Goal: Task Accomplishment & Management: Manage account settings

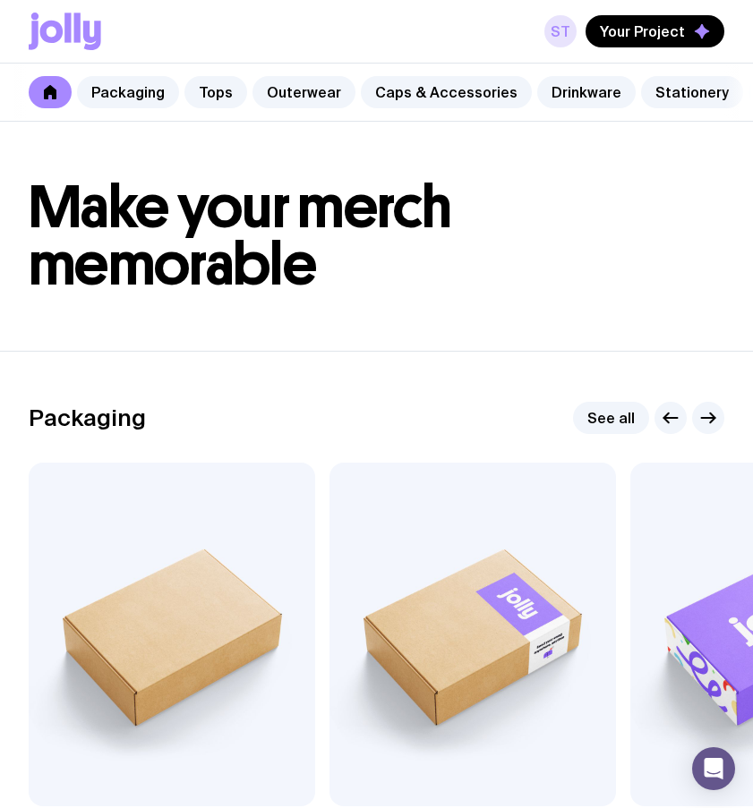
click at [573, 33] on link "St" at bounding box center [560, 31] width 32 height 32
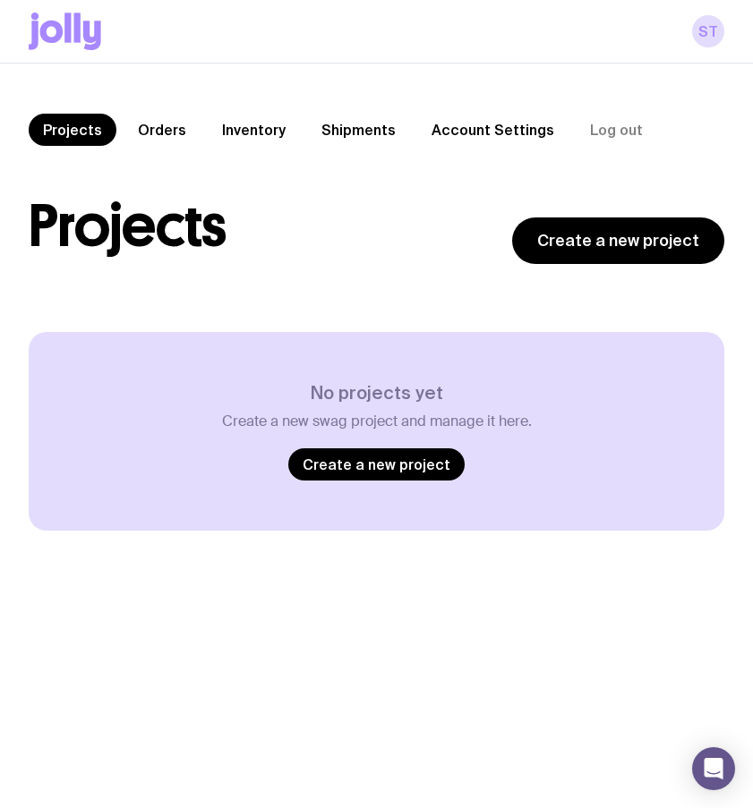
click at [474, 132] on link "Account Settings" at bounding box center [492, 130] width 151 height 32
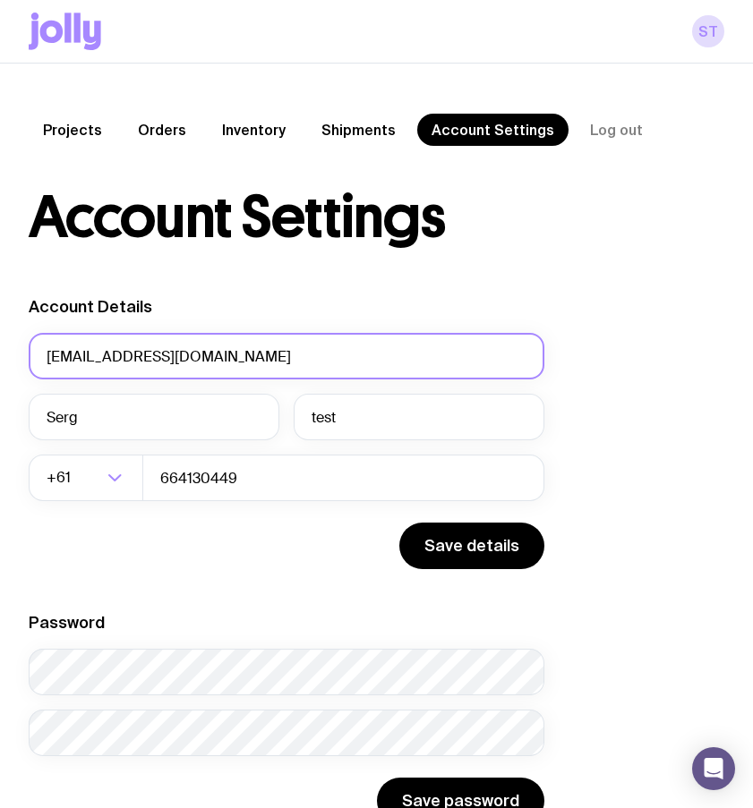
drag, startPoint x: 259, startPoint y: 346, endPoint x: 1, endPoint y: 319, distance: 259.2
click at [0, 318] on div "Projects Orders Inventory Shipments Account Settings Log out Projects Orders In…" at bounding box center [376, 469] width 753 height 811
drag, startPoint x: 239, startPoint y: 347, endPoint x: 2, endPoint y: 334, distance: 237.6
click at [0, 336] on div "Projects Orders Inventory Shipments Account Settings Log out Projects Orders In…" at bounding box center [376, 469] width 753 height 811
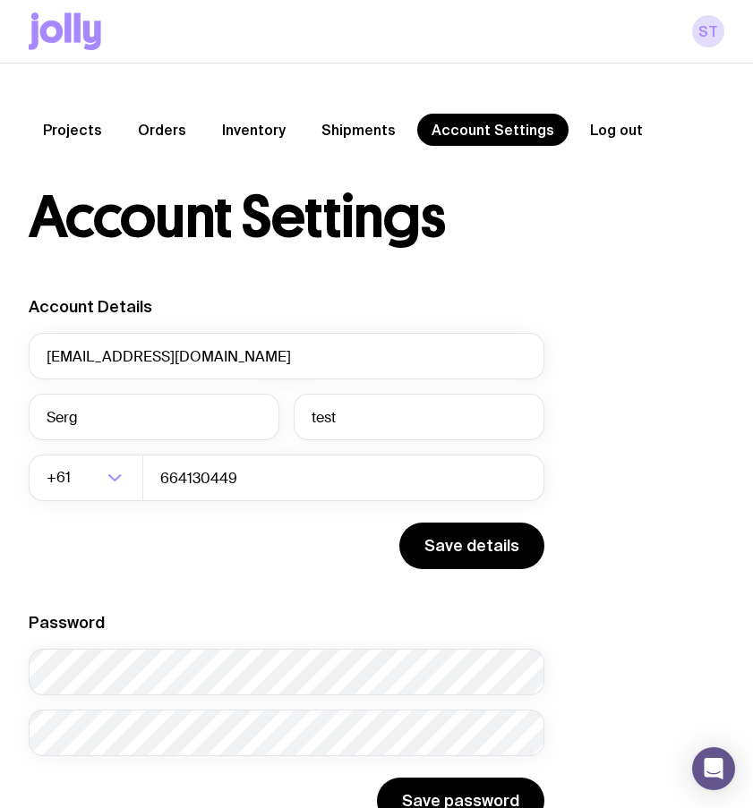
click at [598, 135] on button "Log out" at bounding box center [616, 130] width 81 height 32
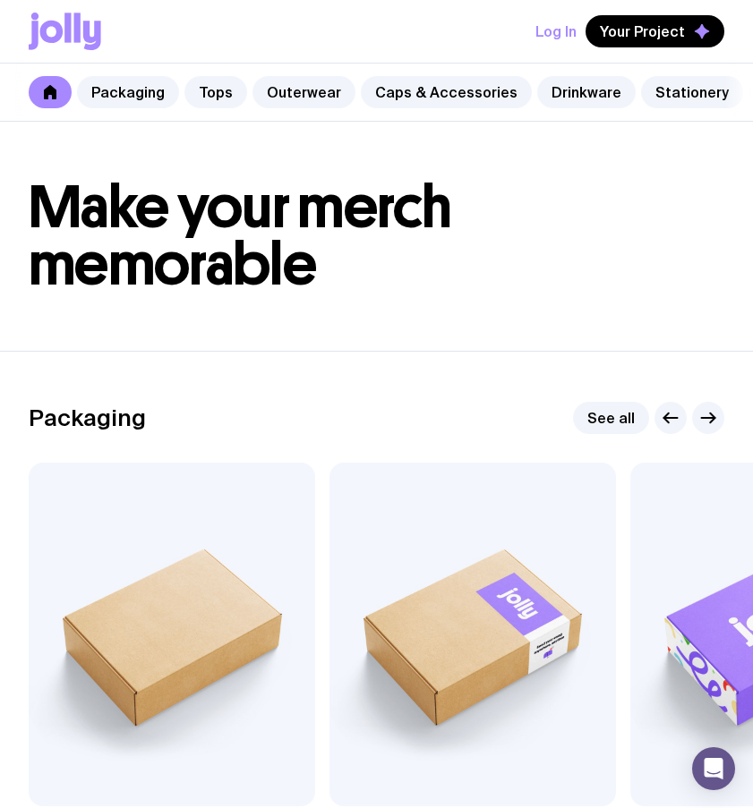
click at [564, 35] on button "Log In" at bounding box center [555, 31] width 41 height 32
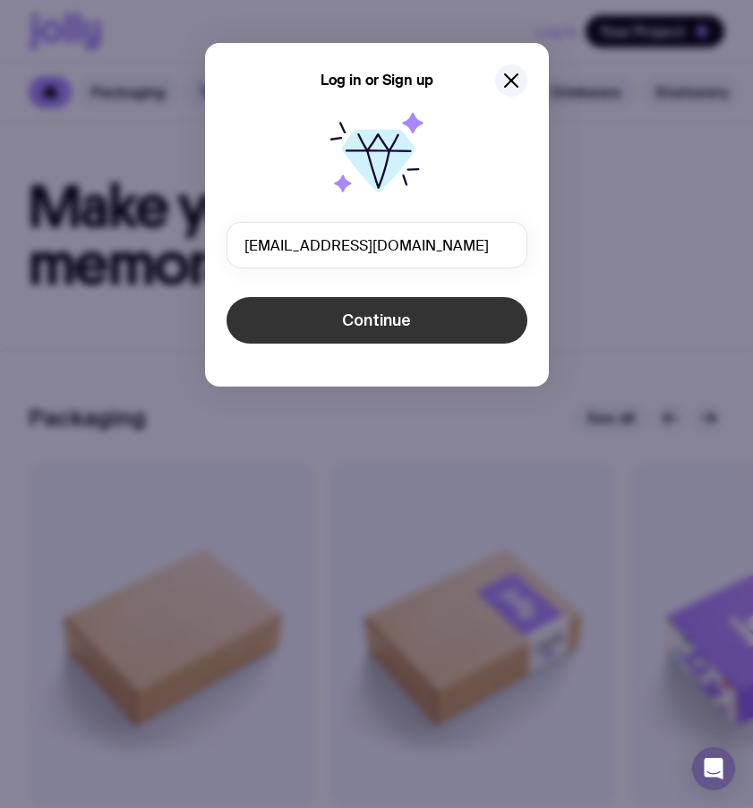
type input "sergbrikov+101@gmail.com"
click at [265, 329] on button "Continue" at bounding box center [376, 320] width 301 height 47
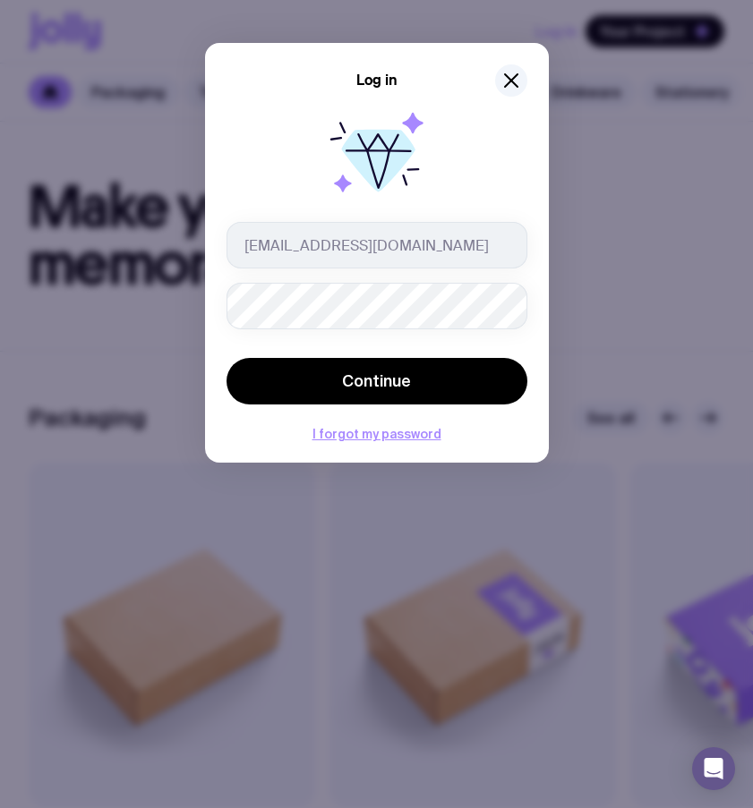
click at [226, 358] on button "Continue" at bounding box center [376, 381] width 301 height 47
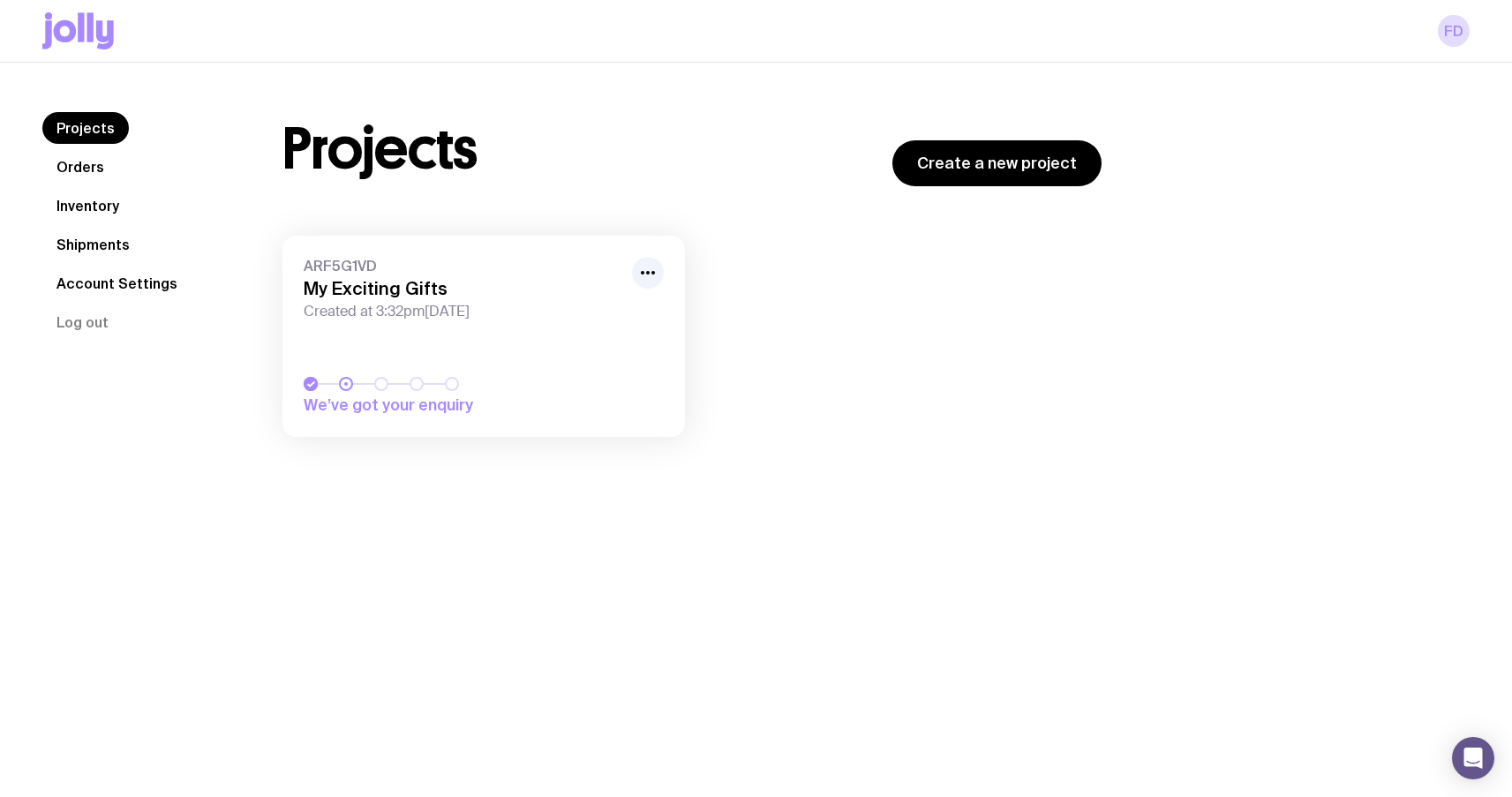
click at [94, 36] on icon at bounding box center [78, 32] width 72 height 37
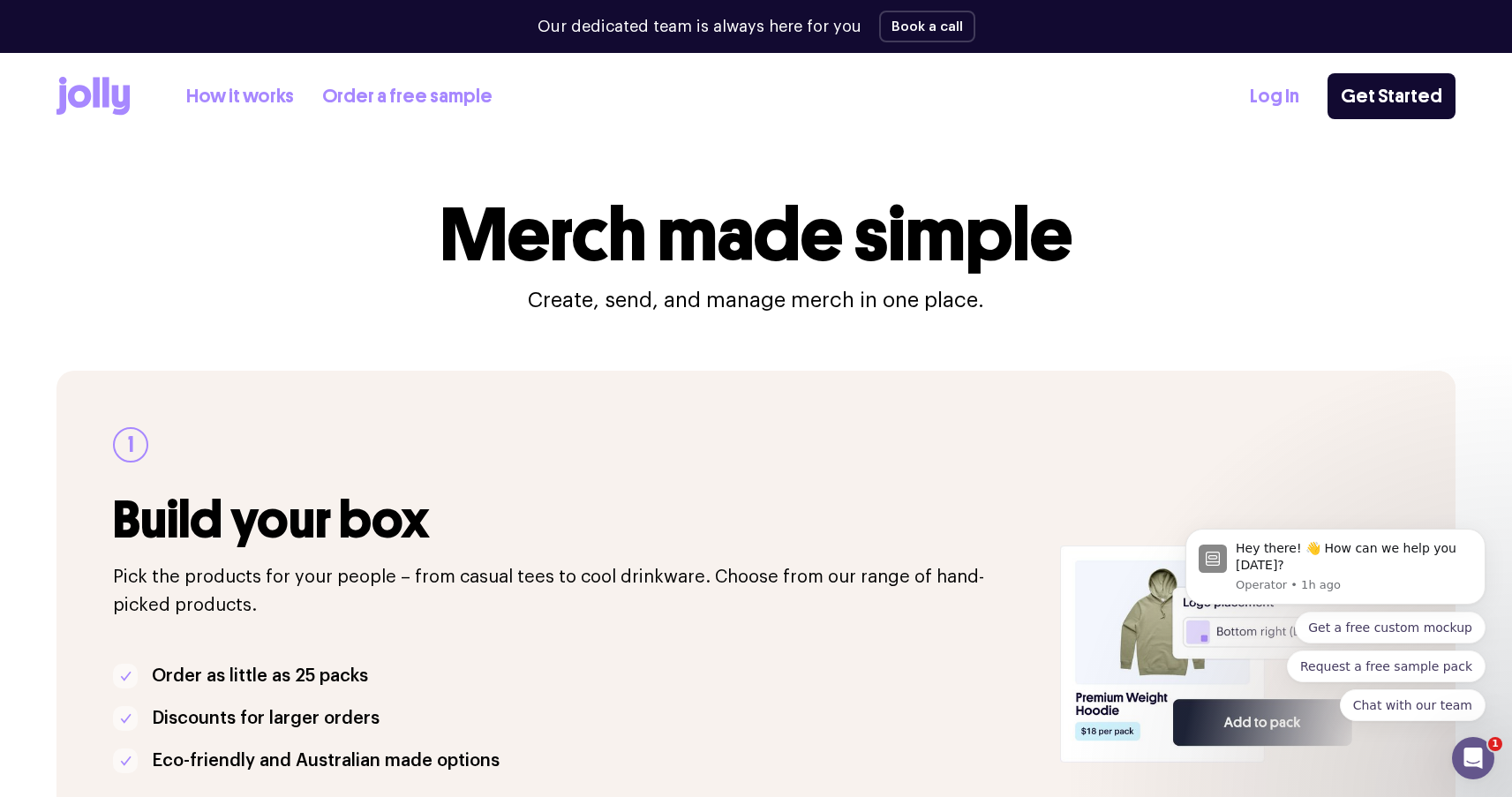
click at [110, 92] on icon at bounding box center [93, 96] width 73 height 38
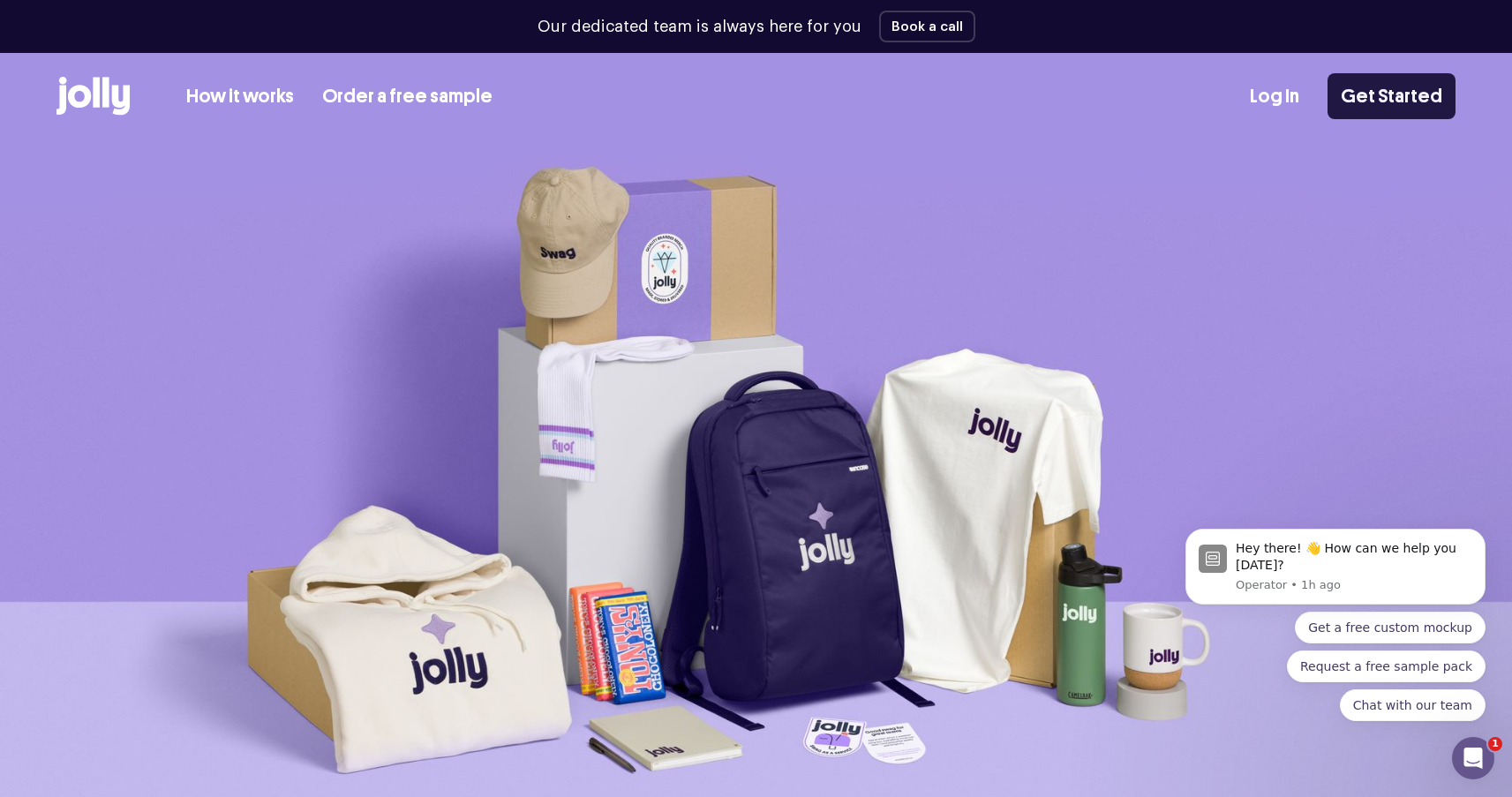
click at [1433, 97] on link "Get Started" at bounding box center [1392, 96] width 128 height 46
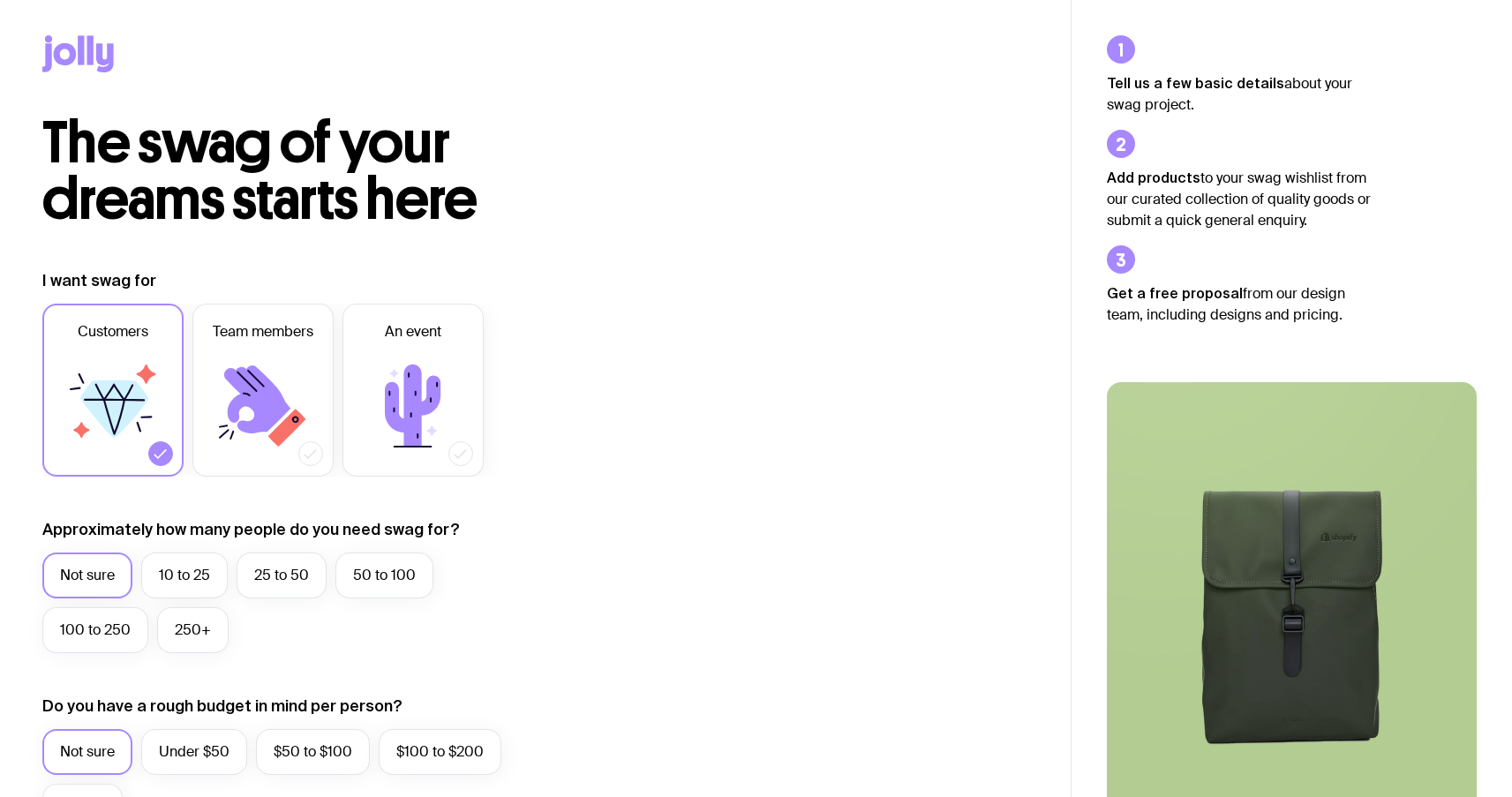
click at [97, 55] on icon at bounding box center [106, 58] width 18 height 30
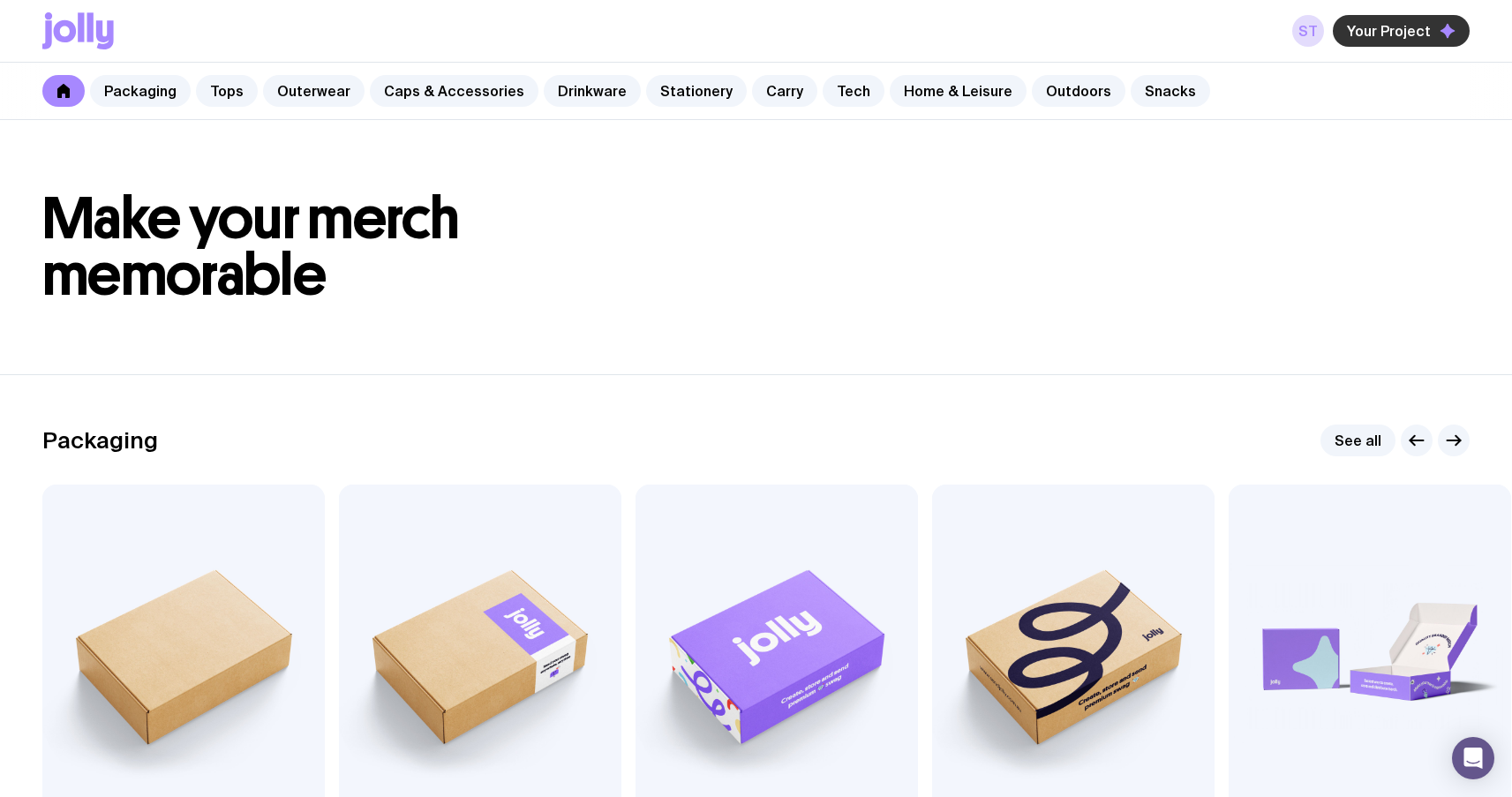
click at [1365, 32] on span "Your Project" at bounding box center [1389, 31] width 84 height 18
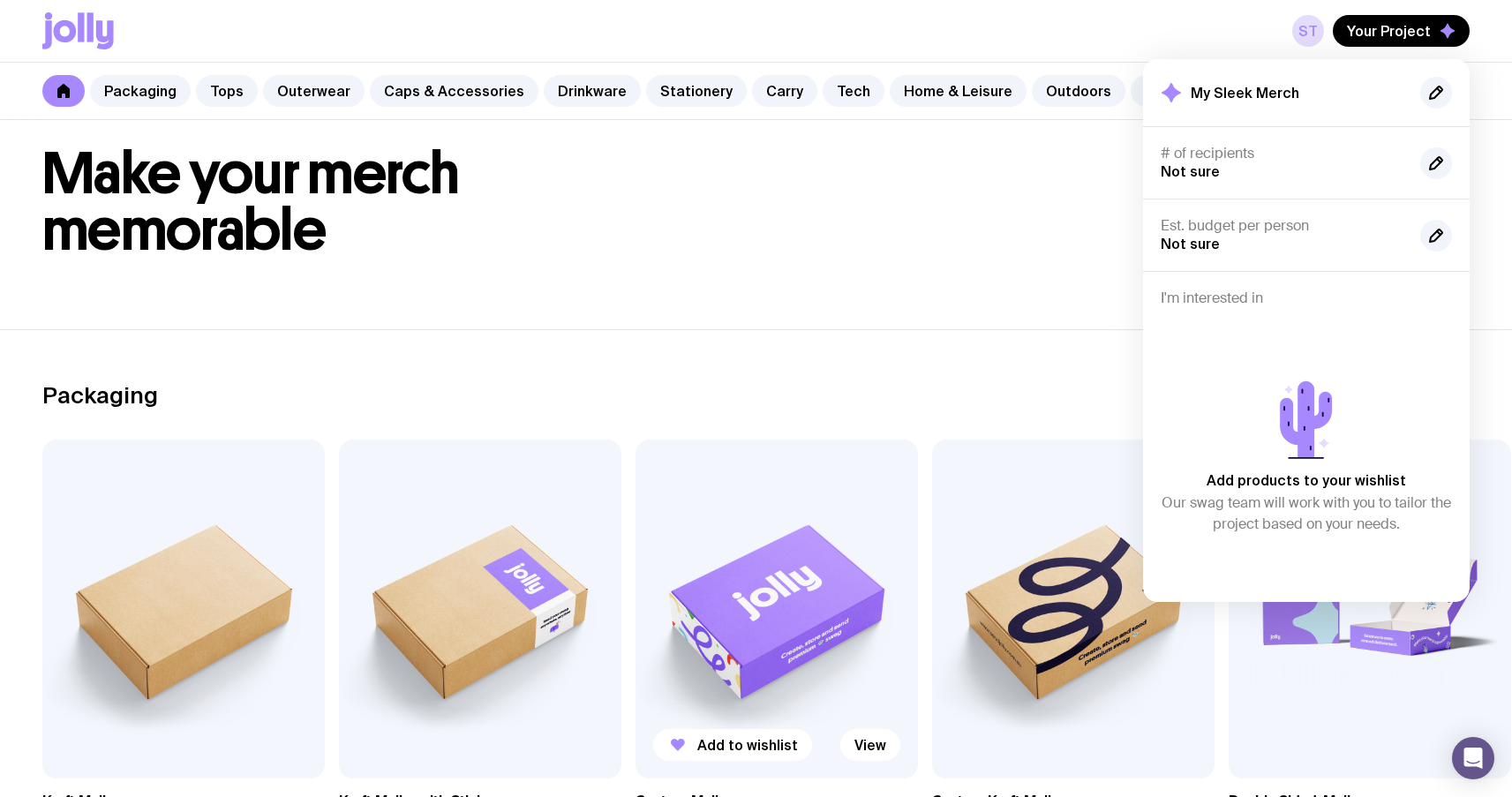
scroll to position [54, 0]
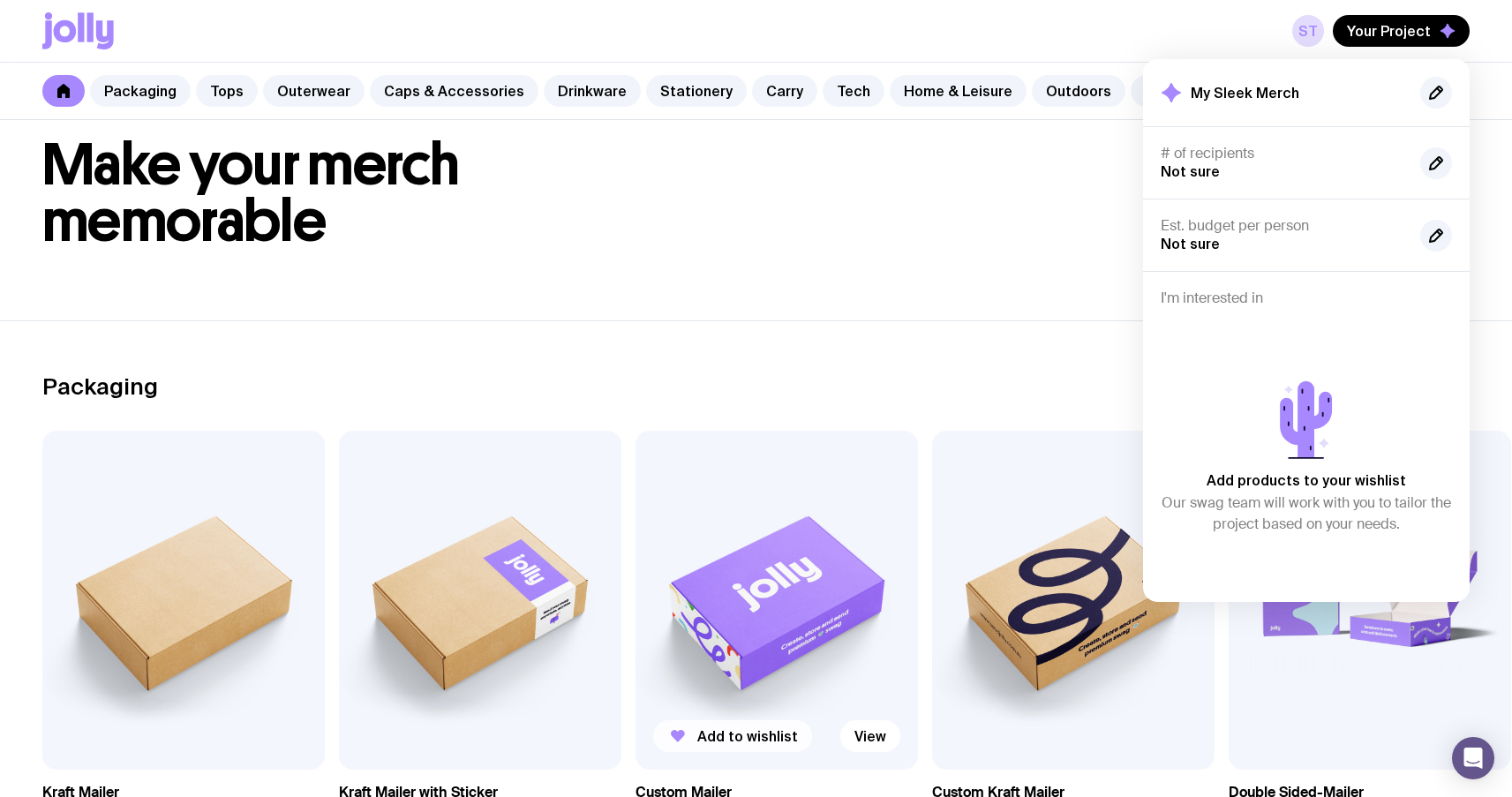
click at [731, 737] on span "Add to wishlist" at bounding box center [748, 737] width 101 height 18
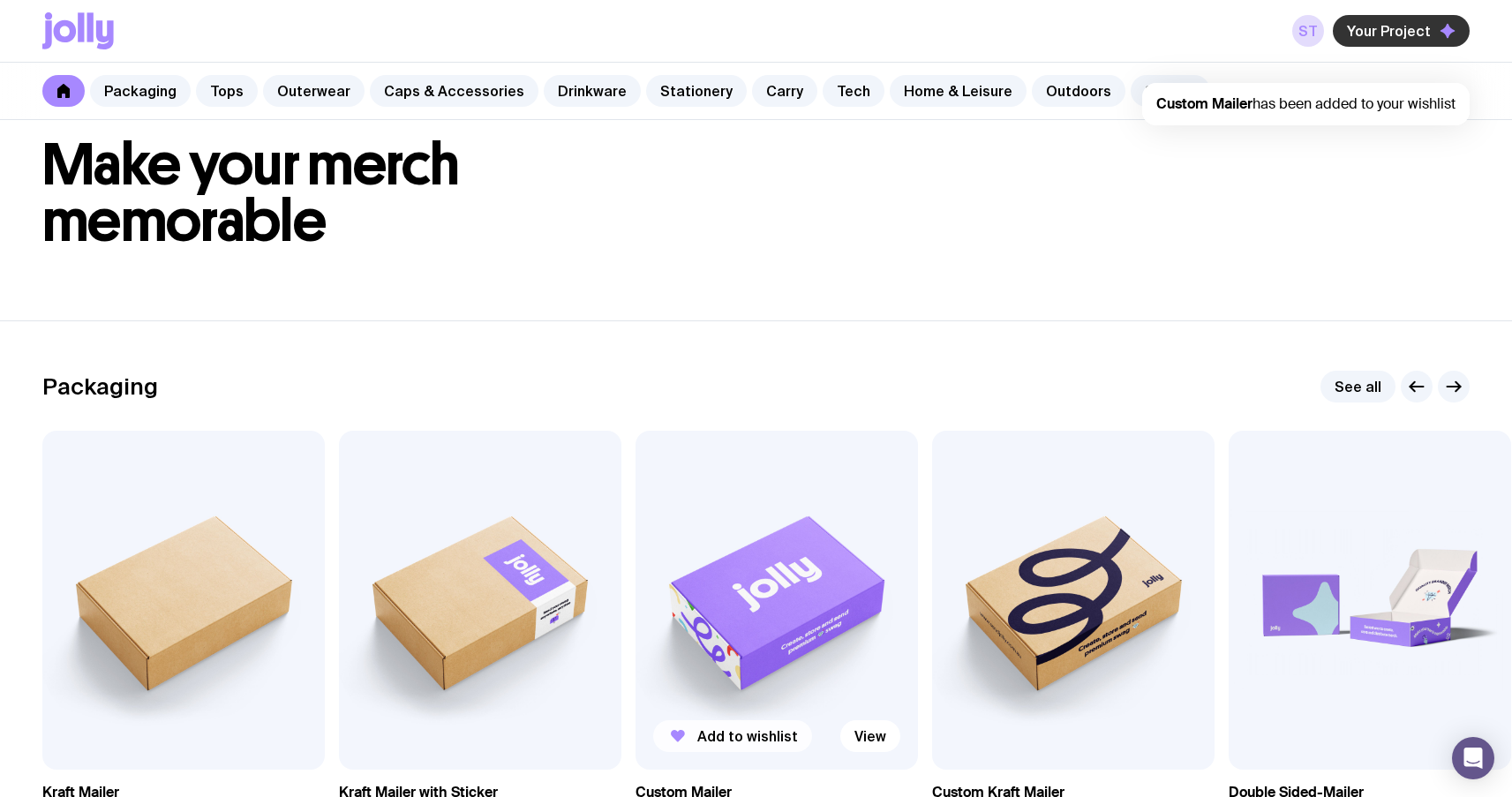
click at [1387, 29] on span "Your Project" at bounding box center [1389, 31] width 84 height 18
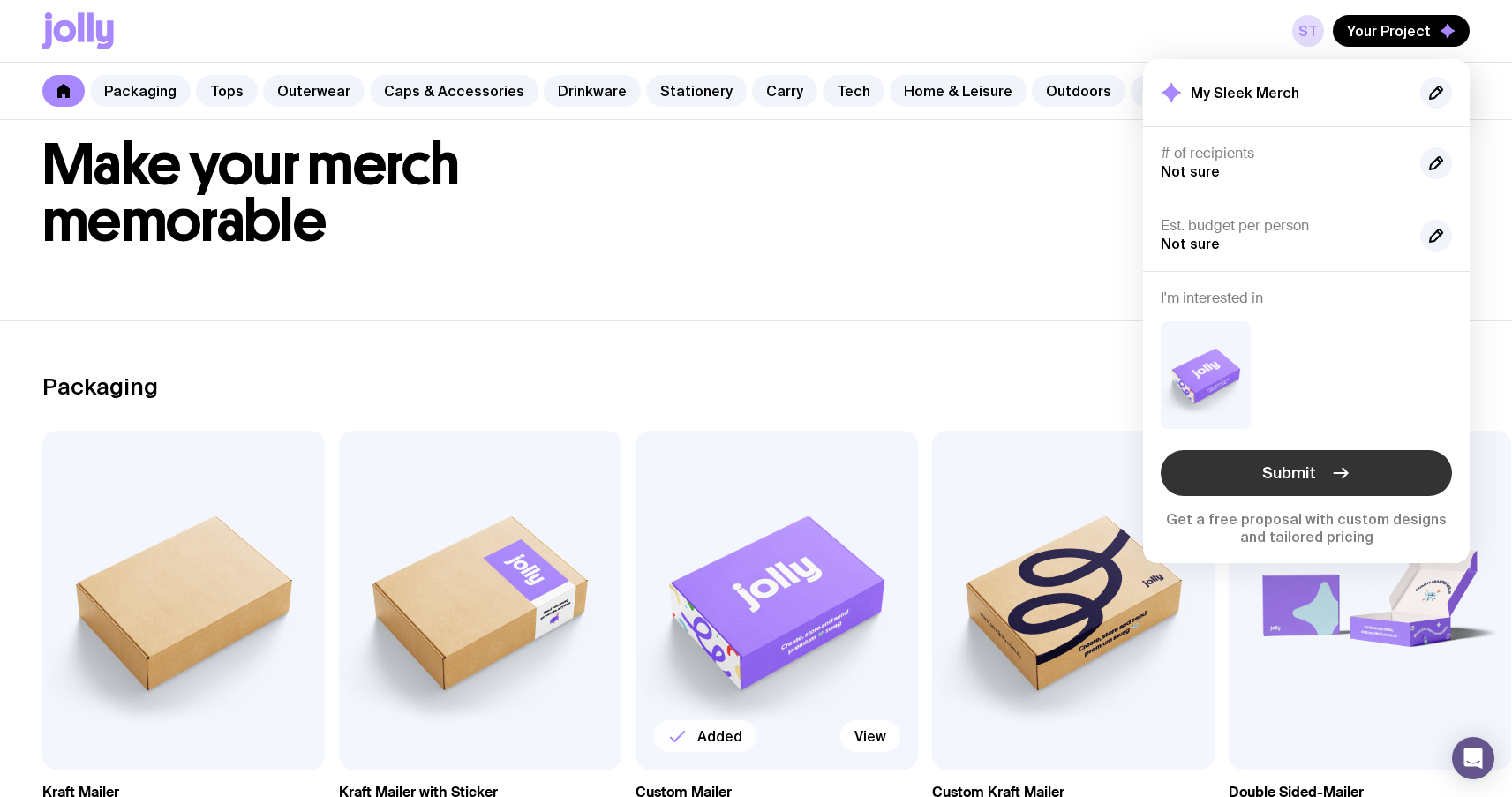
click at [1308, 471] on span "Submit" at bounding box center [1289, 472] width 54 height 21
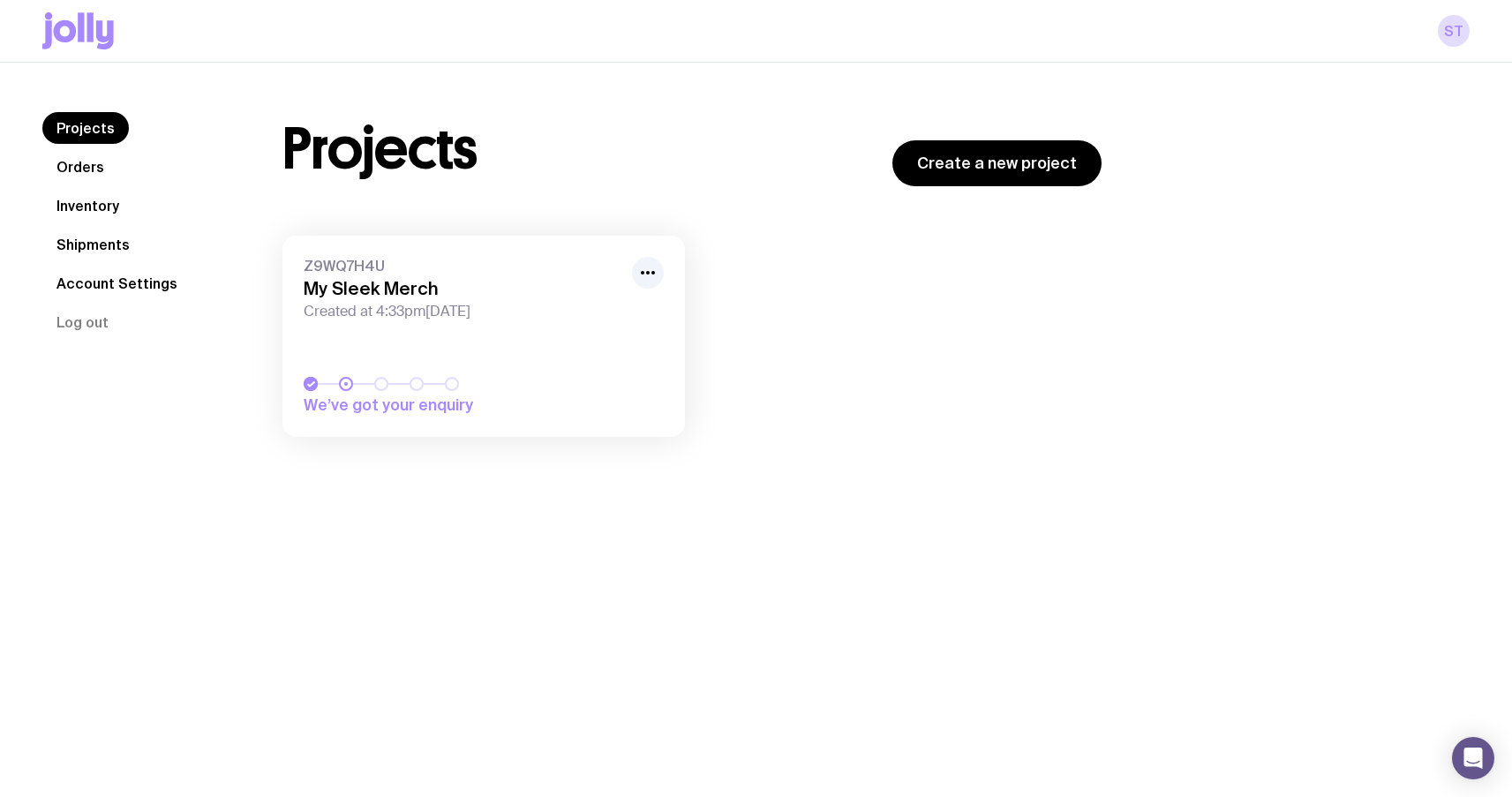
click at [74, 21] on icon at bounding box center [78, 32] width 72 height 37
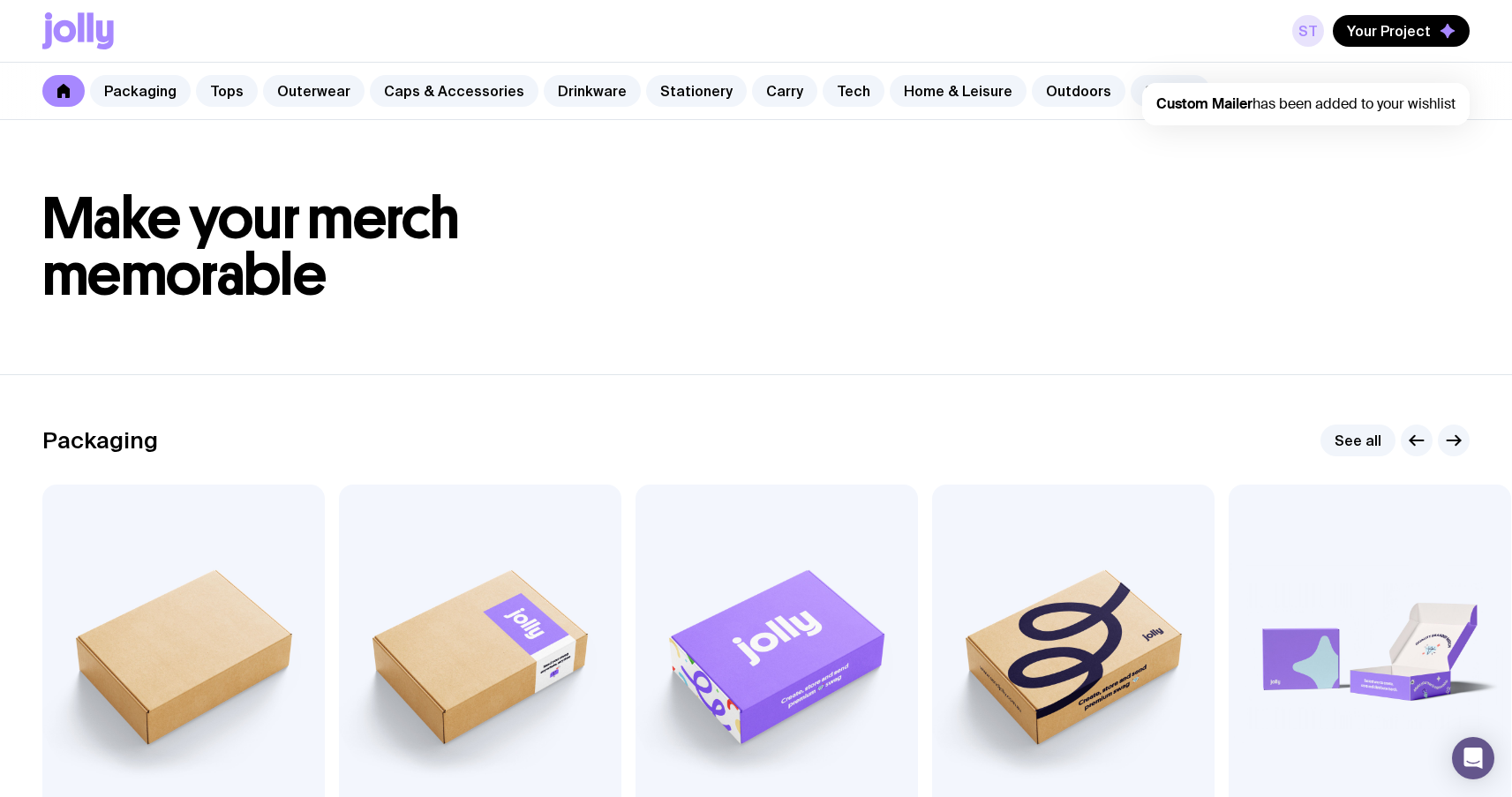
click at [1305, 29] on link "St" at bounding box center [1309, 31] width 32 height 32
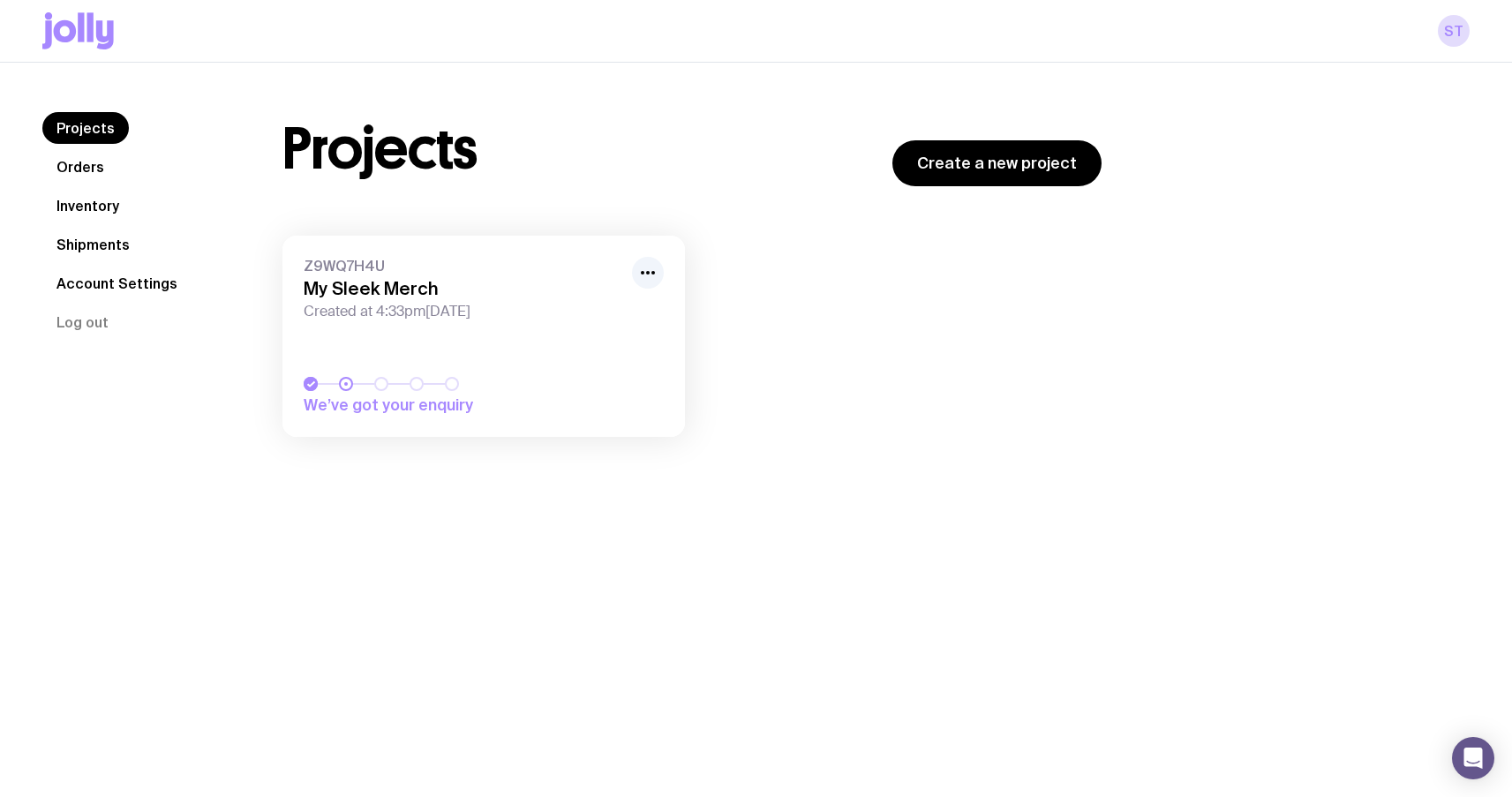
click at [129, 291] on link "Account Settings" at bounding box center [116, 283] width 149 height 32
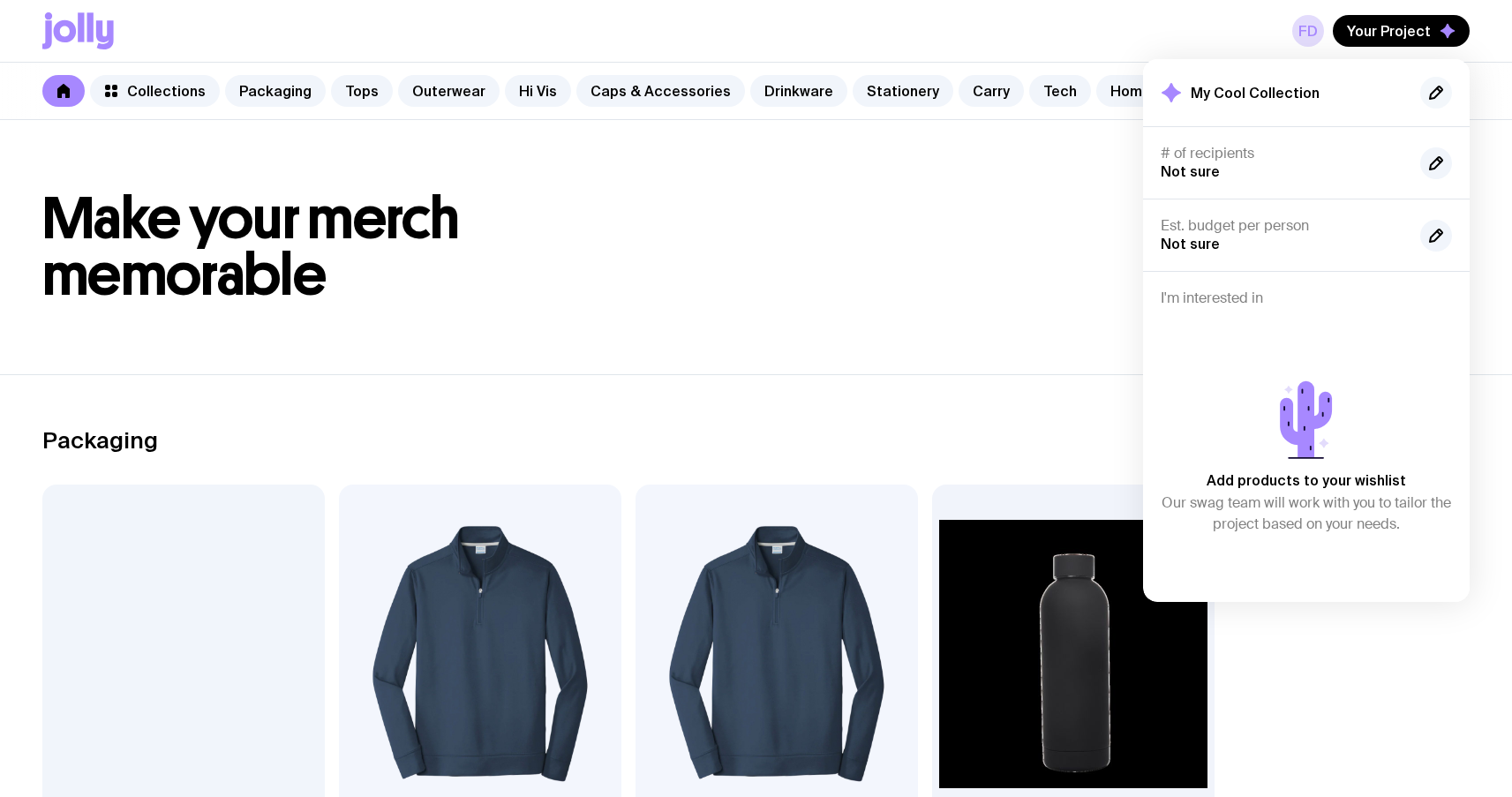
click at [1430, 93] on icon "button" at bounding box center [1436, 92] width 21 height 21
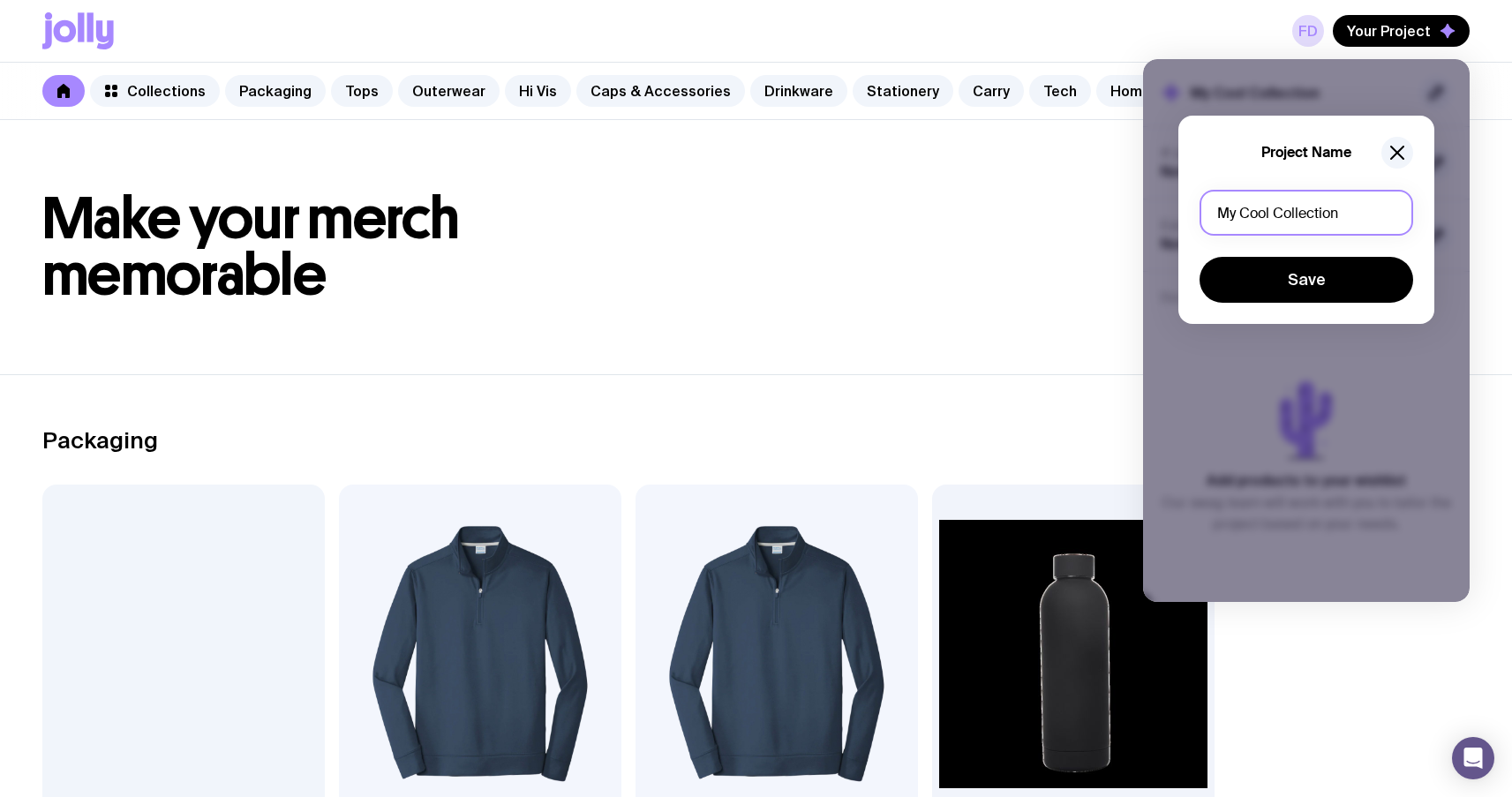
click at [1343, 197] on input "My Cool Collection" at bounding box center [1307, 212] width 214 height 46
drag, startPoint x: 1346, startPoint y: 215, endPoint x: 704, endPoint y: 171, distance: 643.5
type input "test"
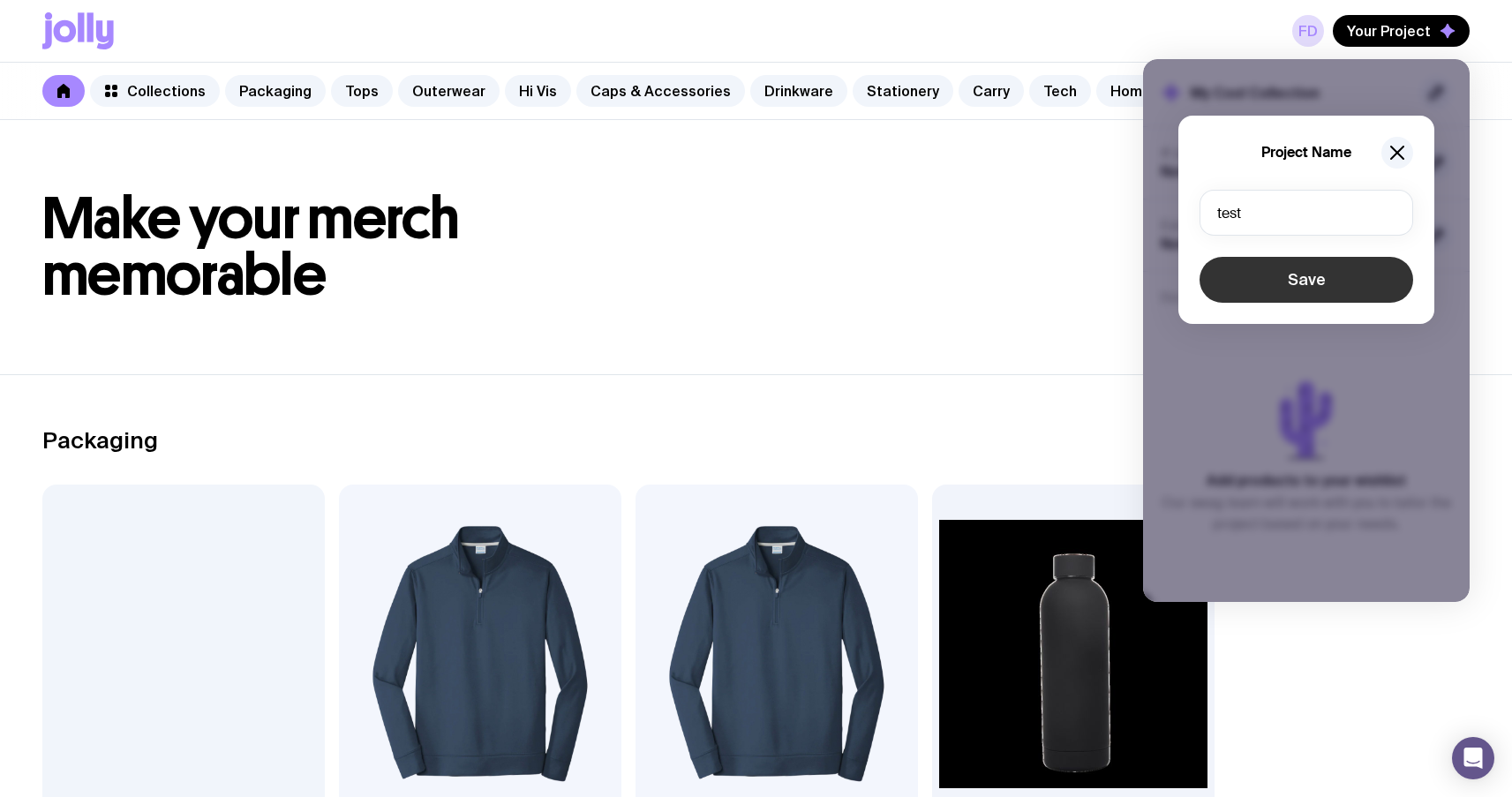
click at [1293, 292] on button "Save" at bounding box center [1307, 280] width 214 height 46
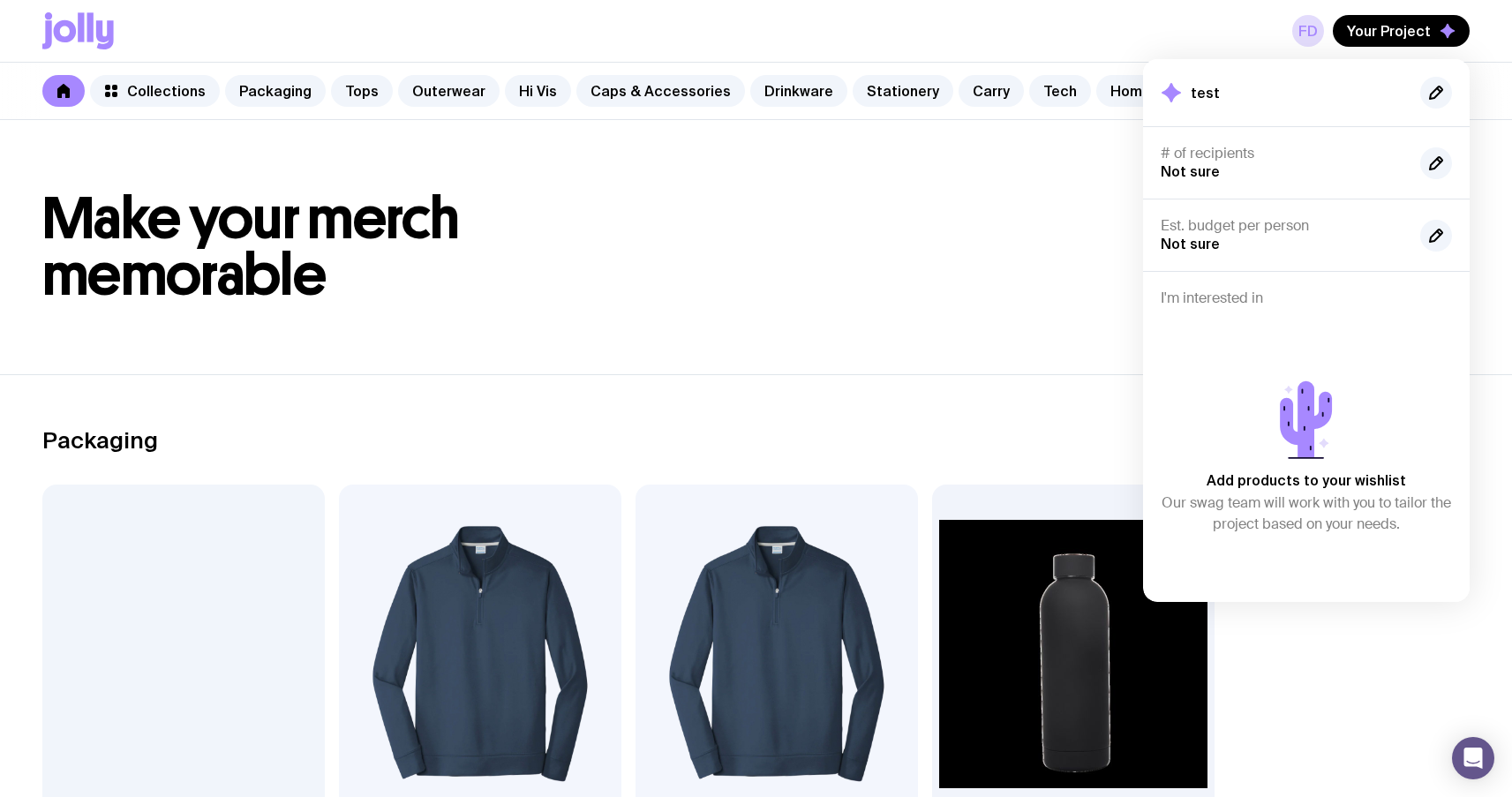
click at [406, 233] on span "Make your merch memorable" at bounding box center [251, 247] width 417 height 126
